Goal: Find specific page/section: Find specific page/section

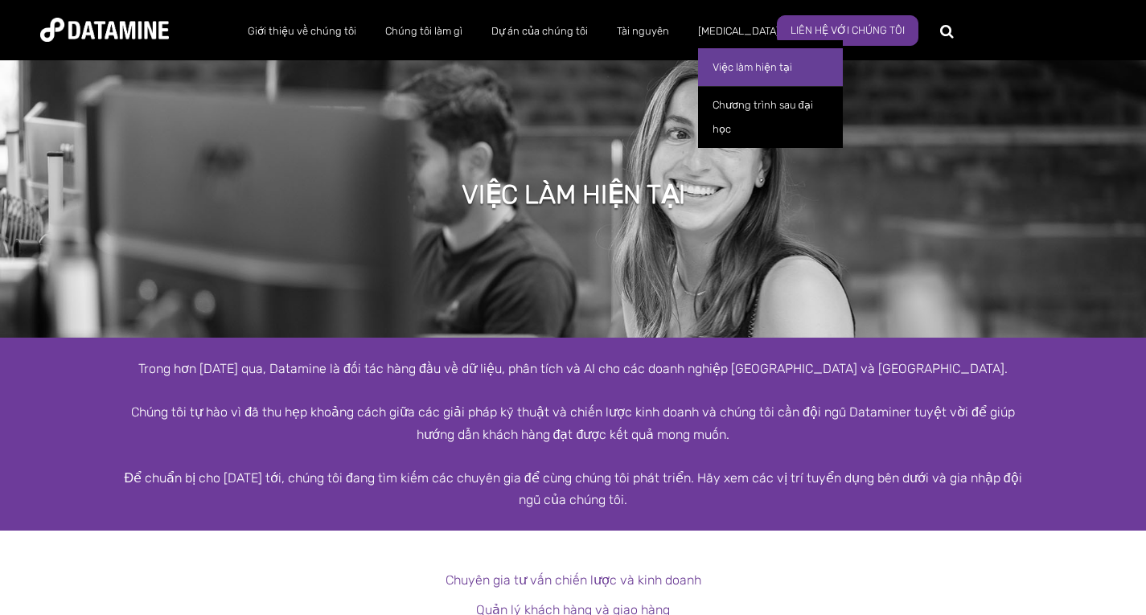
click at [763, 77] on link "Việc làm hiện tại" at bounding box center [770, 67] width 145 height 38
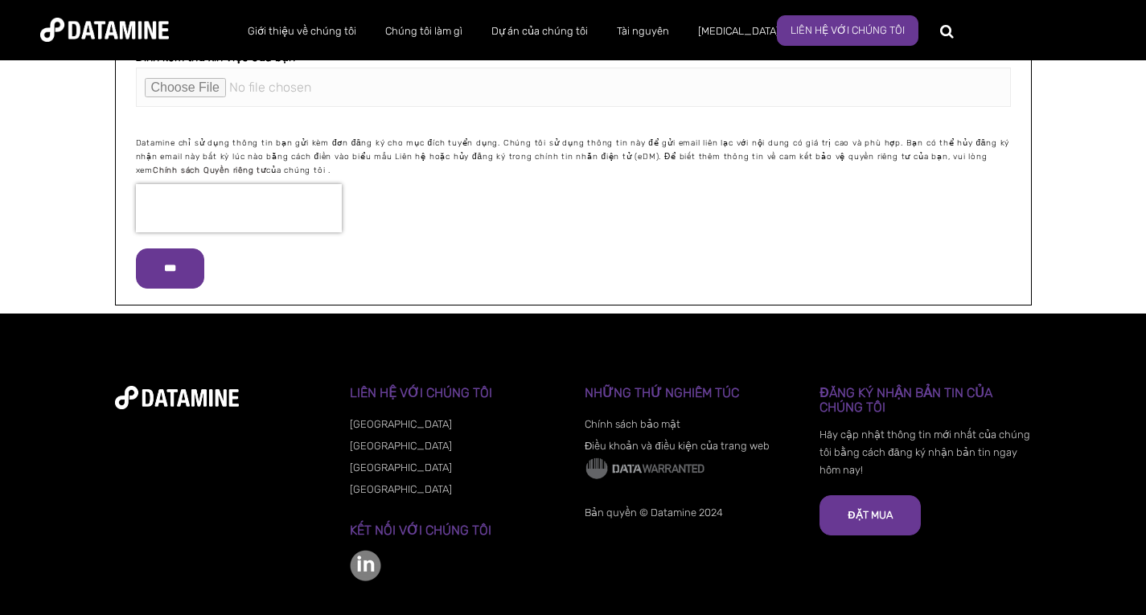
scroll to position [1850, 0]
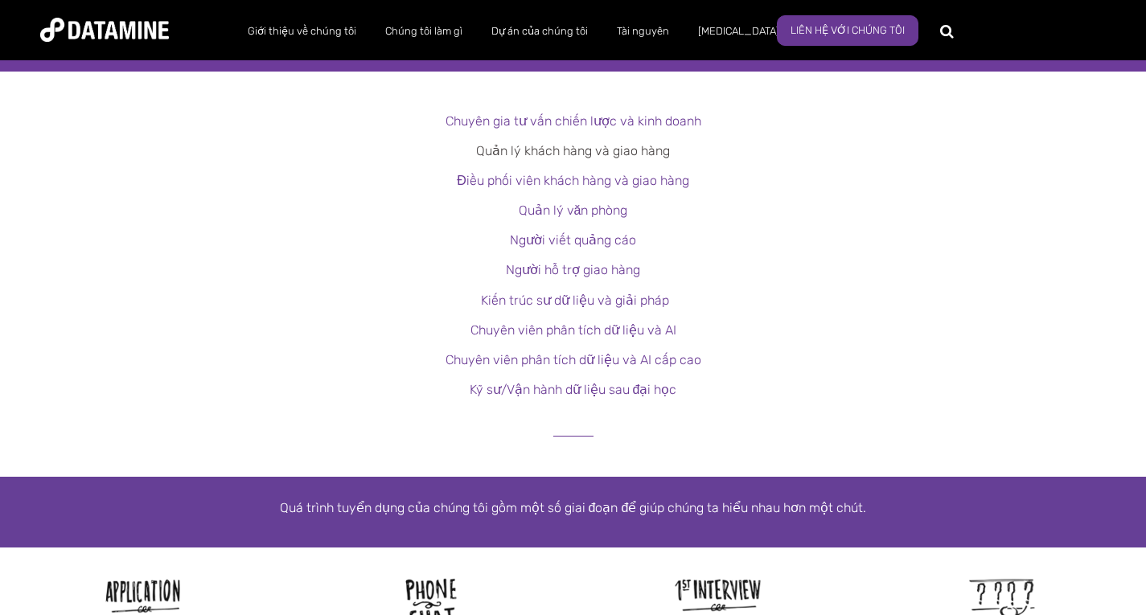
scroll to position [458, 0]
